Goal: Find specific page/section: Find specific page/section

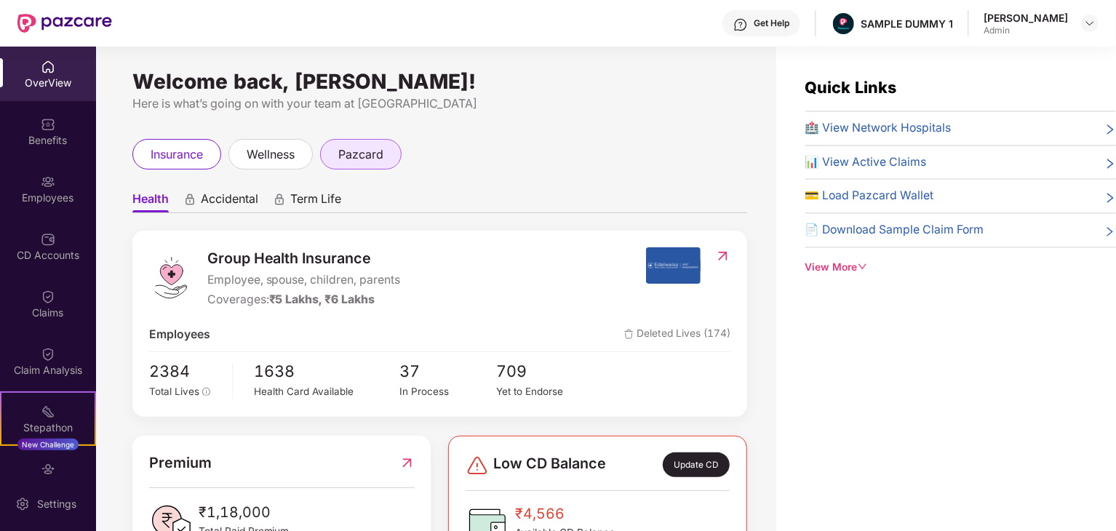
click at [367, 161] on span "pazcard" at bounding box center [360, 154] width 45 height 18
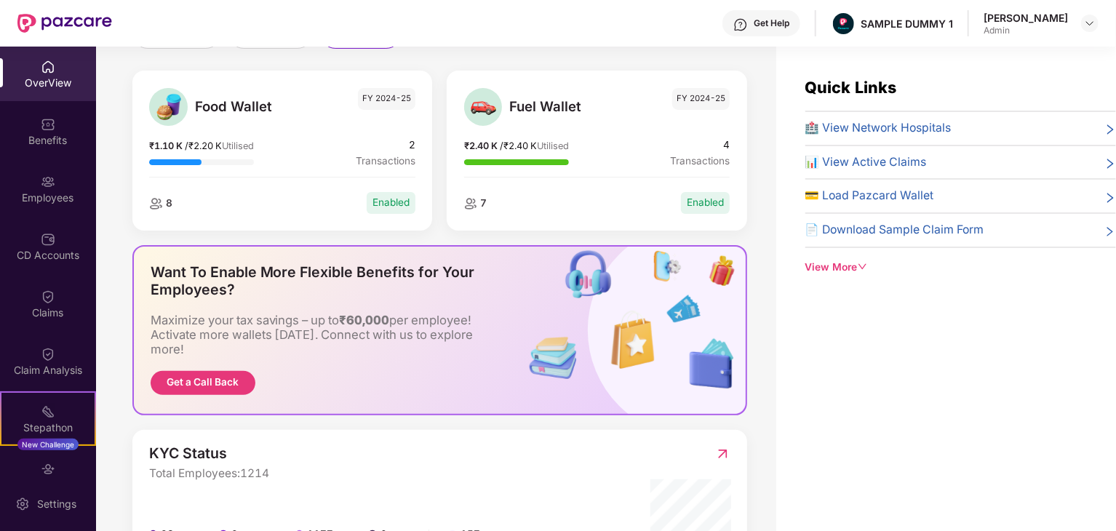
scroll to position [124, 0]
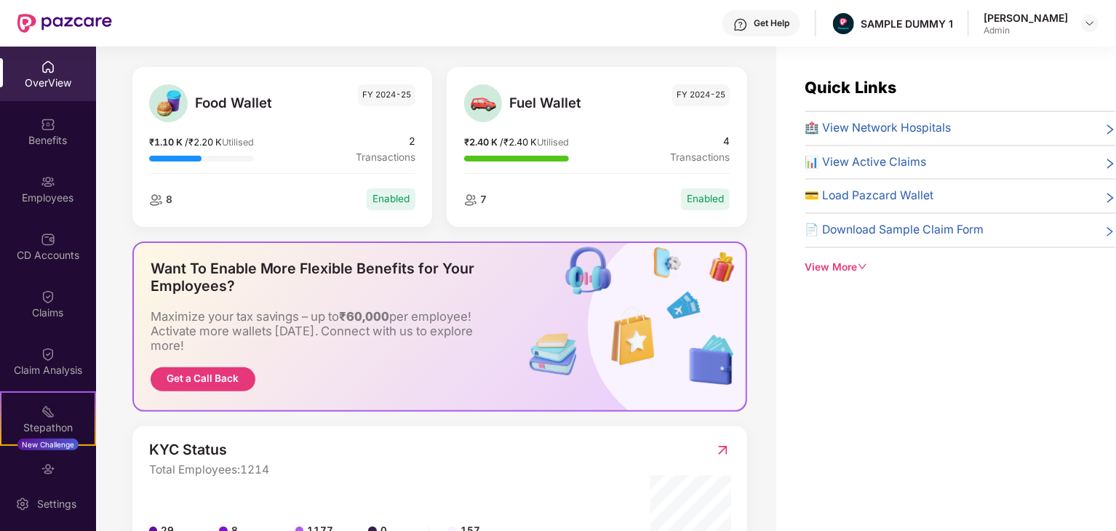
click at [319, 263] on div "Want To Enable More Flexible Benefits for Your Employees?" at bounding box center [327, 277] width 353 height 35
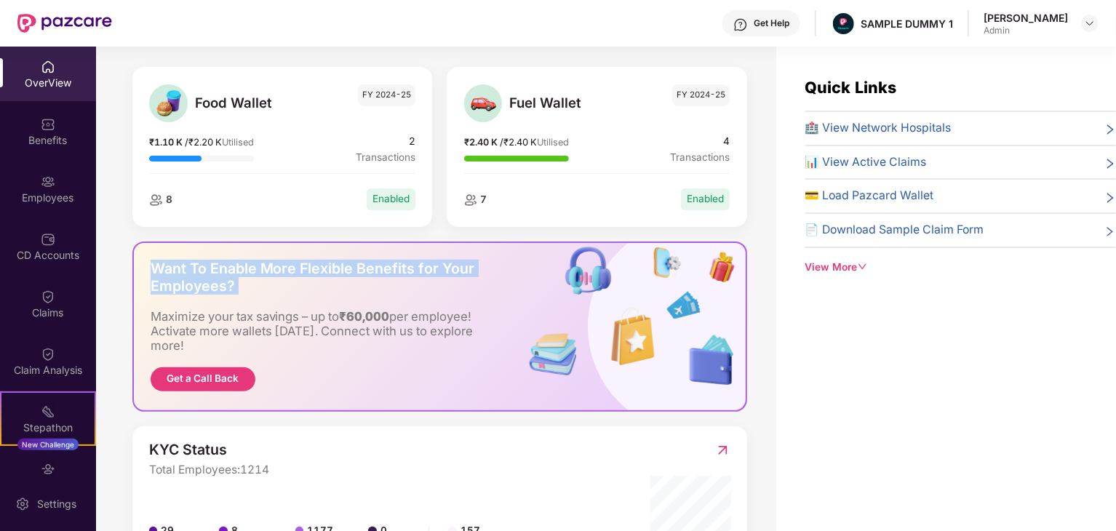
click at [319, 263] on div "Want To Enable More Flexible Benefits for Your Employees?" at bounding box center [327, 277] width 353 height 35
click at [327, 272] on div "Want To Enable More Flexible Benefits for Your Employees?" at bounding box center [327, 277] width 353 height 35
drag, startPoint x: 260, startPoint y: 265, endPoint x: 224, endPoint y: 284, distance: 40.0
click at [224, 284] on div "Want To Enable More Flexible Benefits for Your Employees?" at bounding box center [327, 277] width 353 height 35
click at [396, 266] on div "Want To Enable More Flexible Benefits for Your Employees?" at bounding box center [327, 277] width 353 height 35
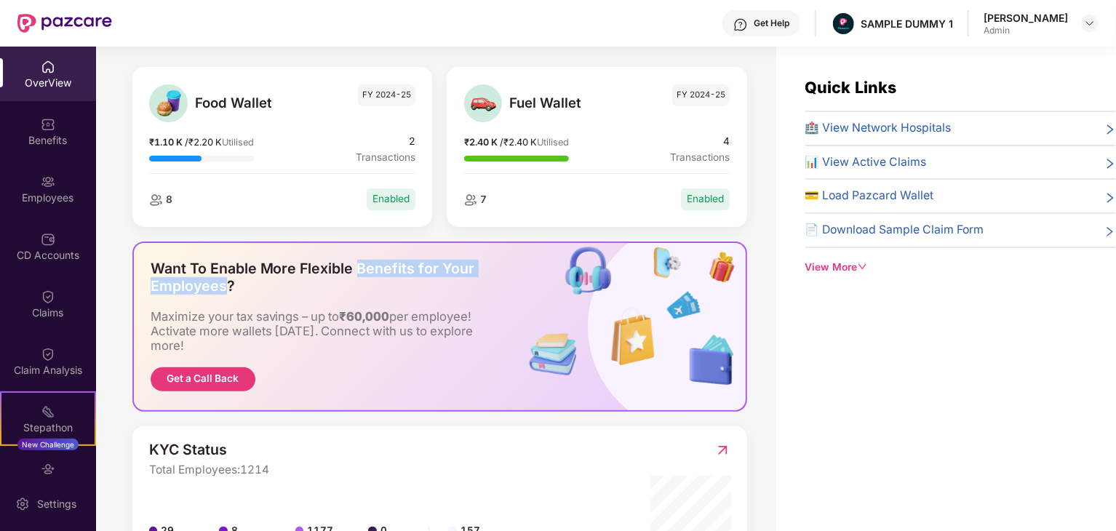
drag, startPoint x: 359, startPoint y: 265, endPoint x: 223, endPoint y: 281, distance: 136.1
click at [223, 281] on div "Want To Enable More Flexible Benefits for Your Employees?" at bounding box center [327, 277] width 353 height 35
copy div "Benefits for Your Employees"
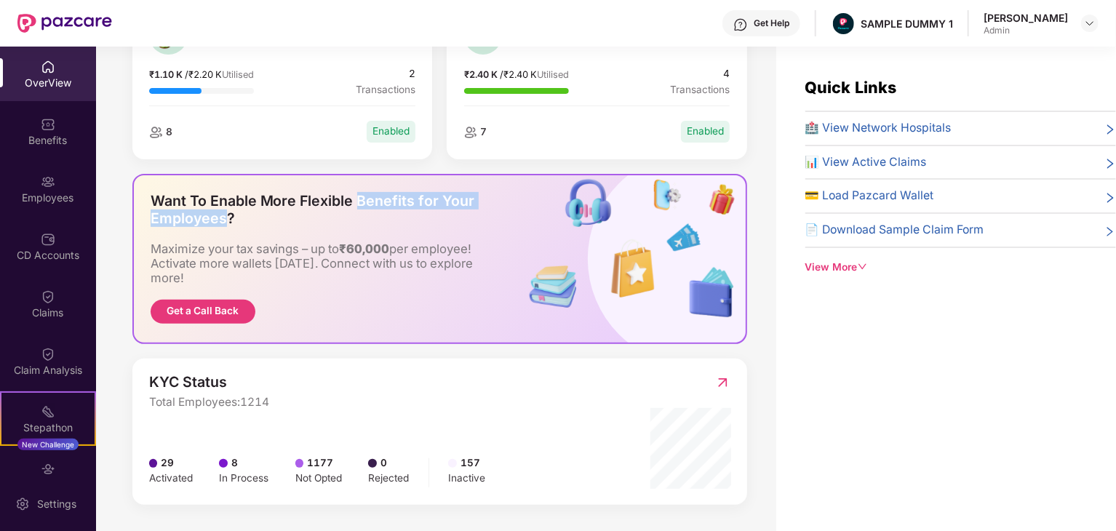
scroll to position [206, 0]
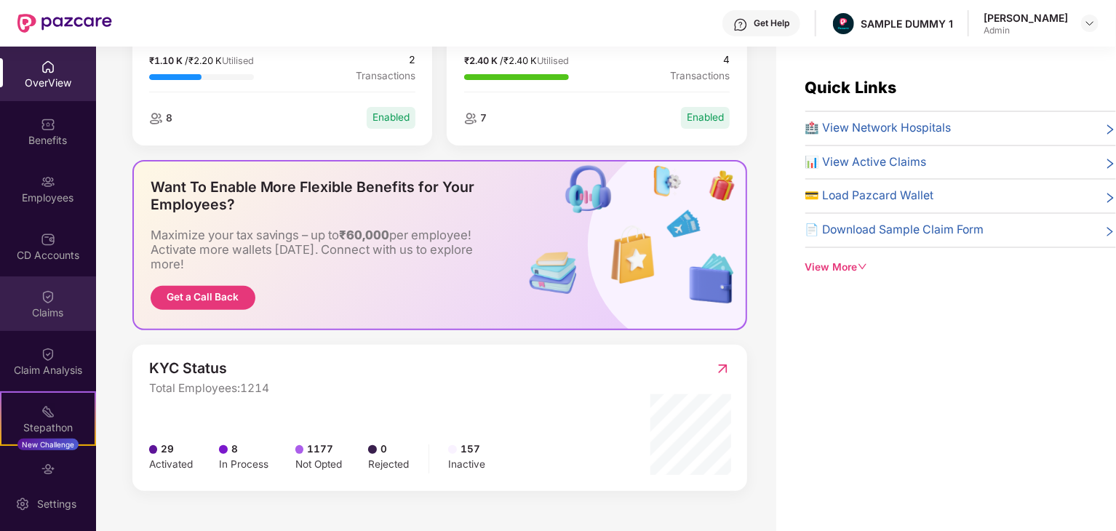
click at [59, 322] on div "Claims" at bounding box center [48, 303] width 96 height 55
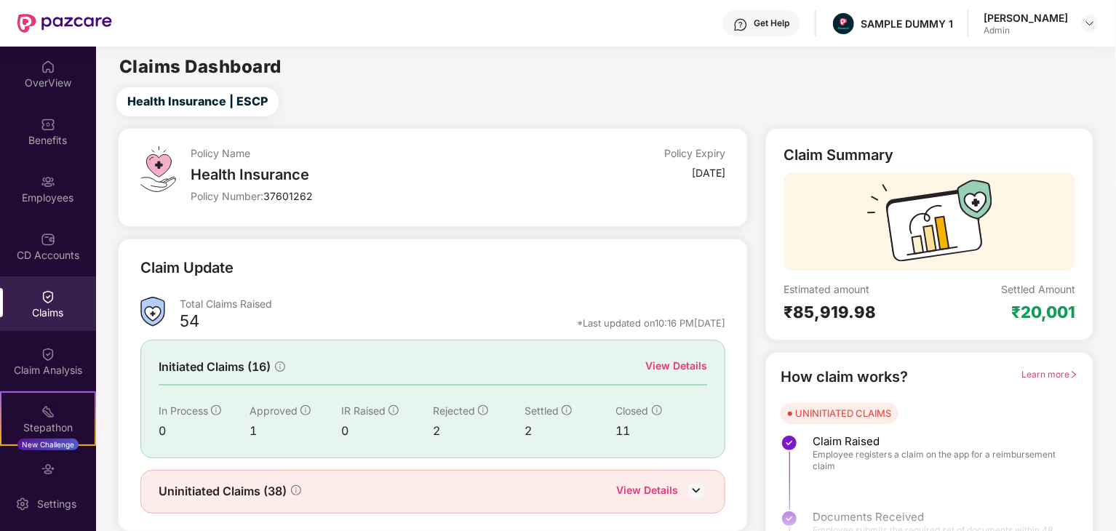
scroll to position [38, 0]
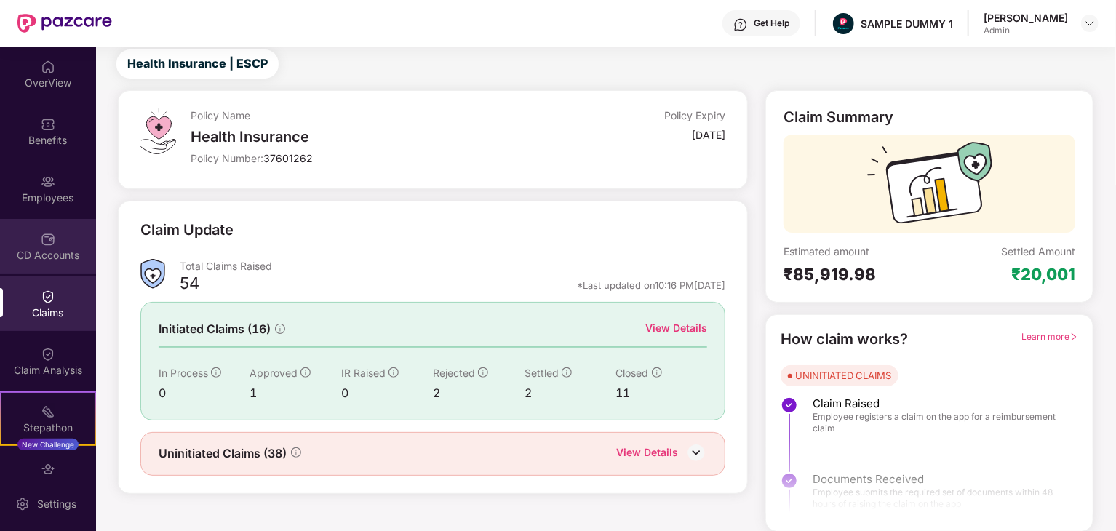
click at [50, 263] on div "CD Accounts" at bounding box center [48, 246] width 96 height 55
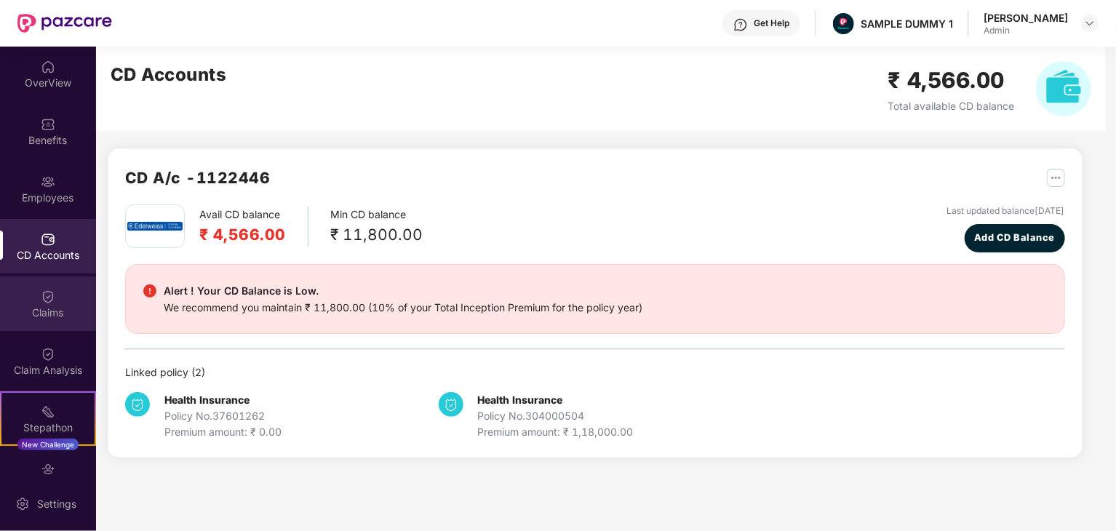
click at [51, 312] on div "Claims" at bounding box center [48, 312] width 96 height 15
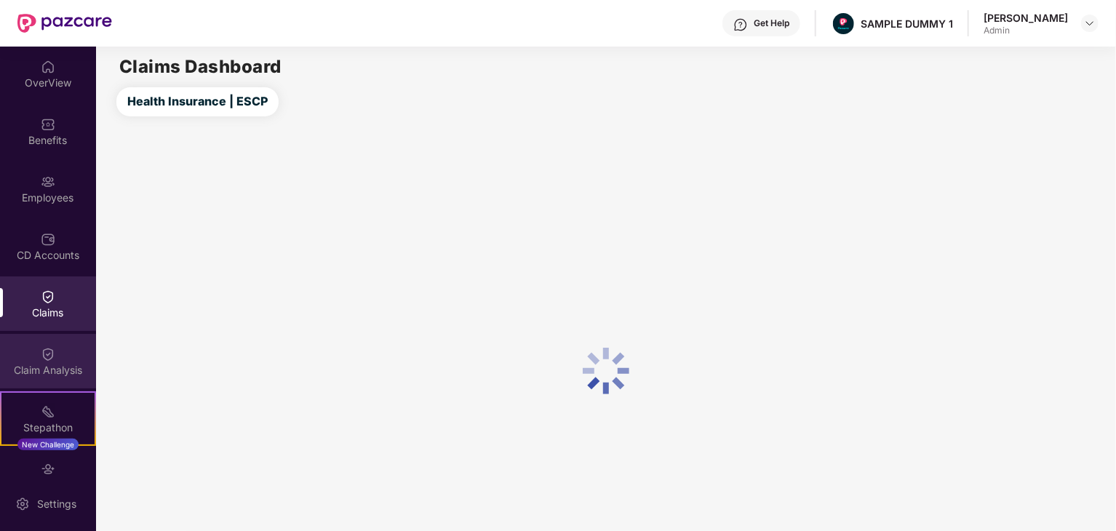
click at [28, 373] on div "Claim Analysis" at bounding box center [48, 370] width 96 height 15
